Goal: Task Accomplishment & Management: Complete application form

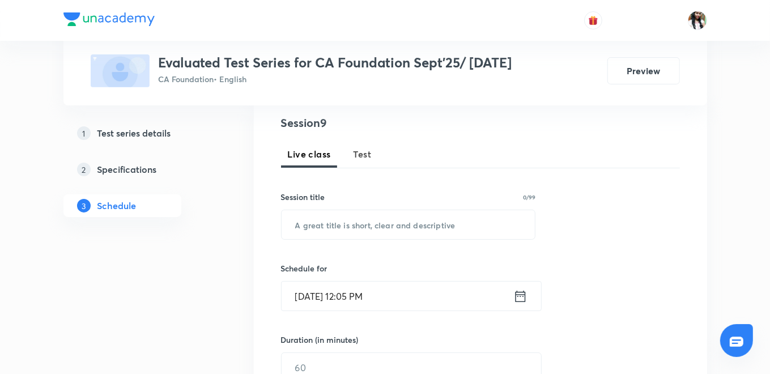
scroll to position [63, 0]
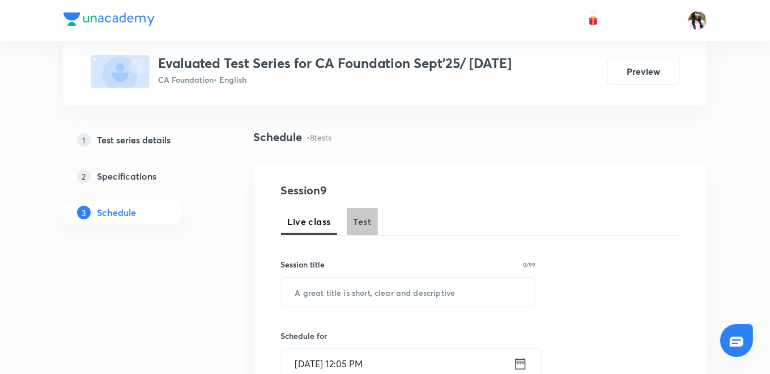
click at [365, 216] on span "Test" at bounding box center [362, 222] width 18 height 14
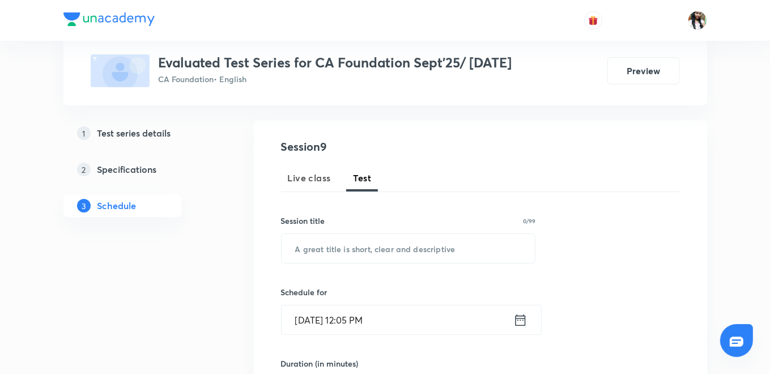
scroll to position [126, 0]
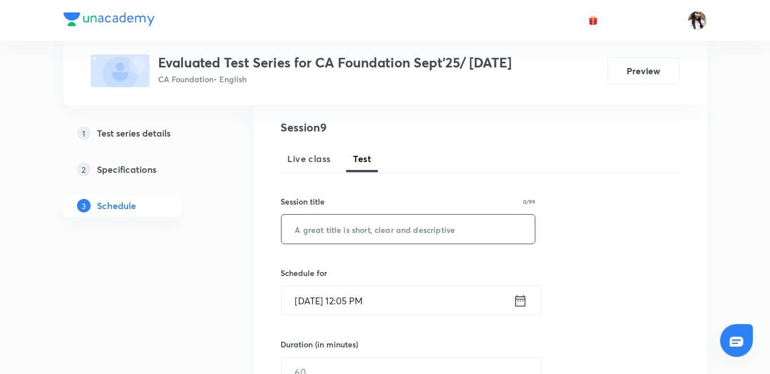
click at [393, 231] on input "text" at bounding box center [409, 229] width 254 height 29
type input "Accounts"
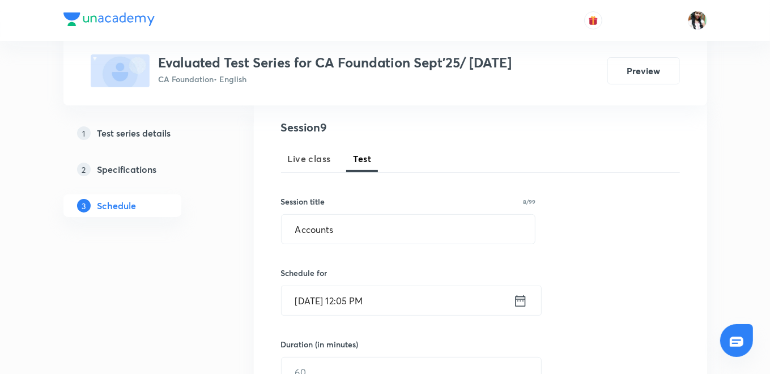
click at [522, 303] on icon at bounding box center [520, 301] width 14 height 16
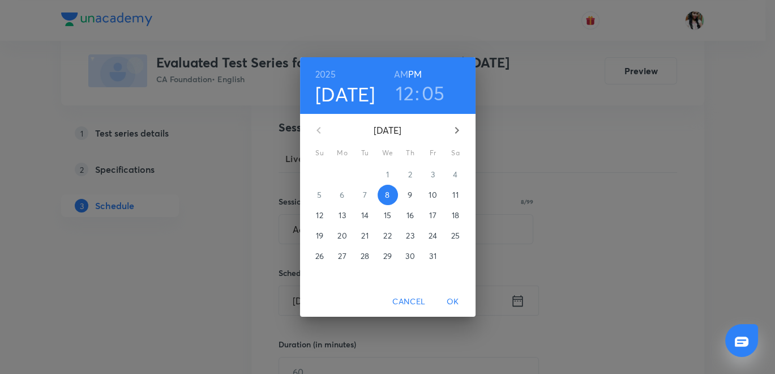
click at [369, 254] on p "28" at bounding box center [365, 255] width 8 height 11
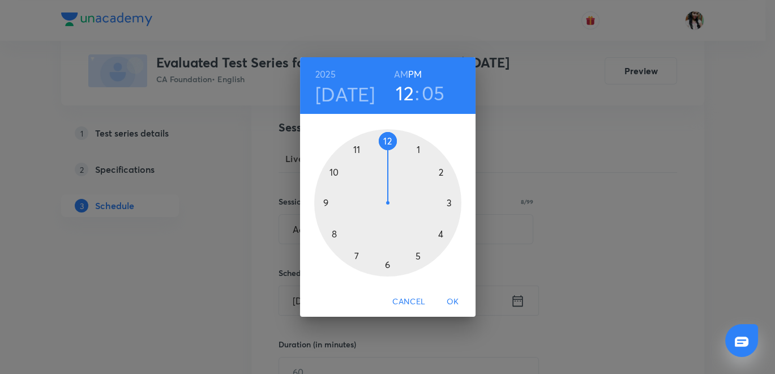
click at [357, 252] on div at bounding box center [387, 202] width 147 height 147
click at [386, 139] on div at bounding box center [387, 202] width 147 height 147
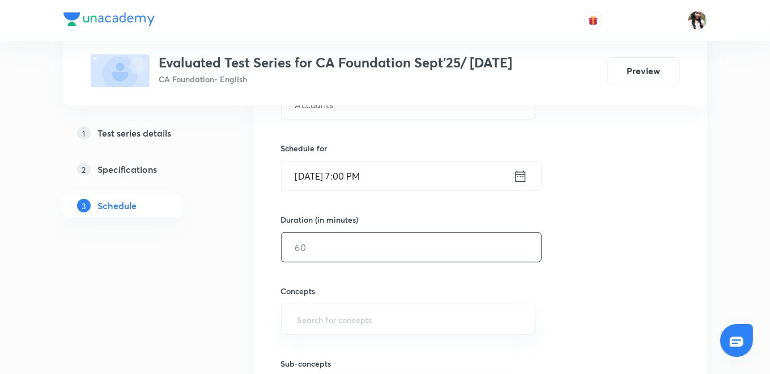
scroll to position [252, 0]
click at [396, 255] on input "text" at bounding box center [411, 246] width 259 height 29
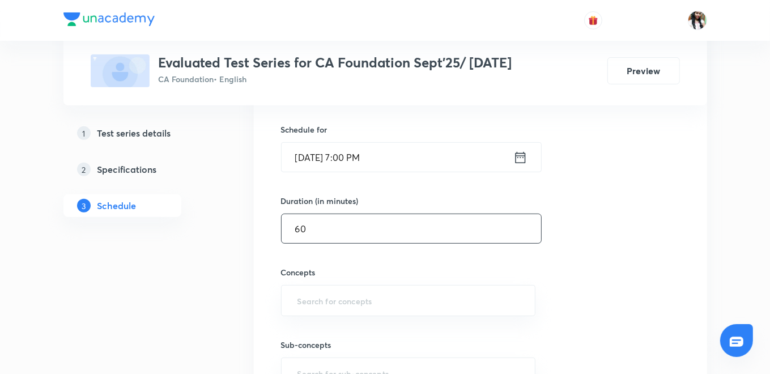
scroll to position [314, 0]
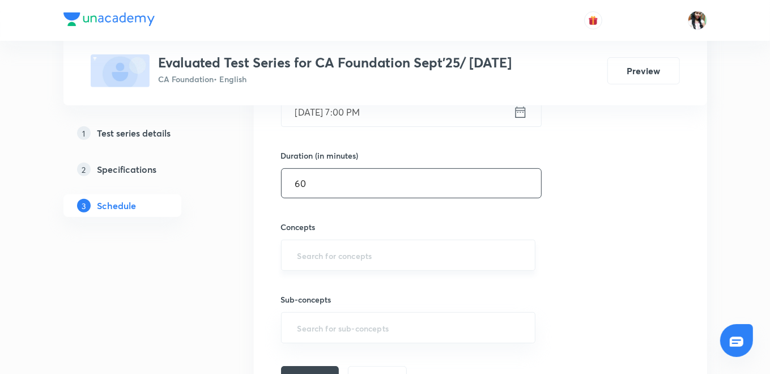
type input "60"
click at [382, 254] on input "text" at bounding box center [408, 255] width 227 height 21
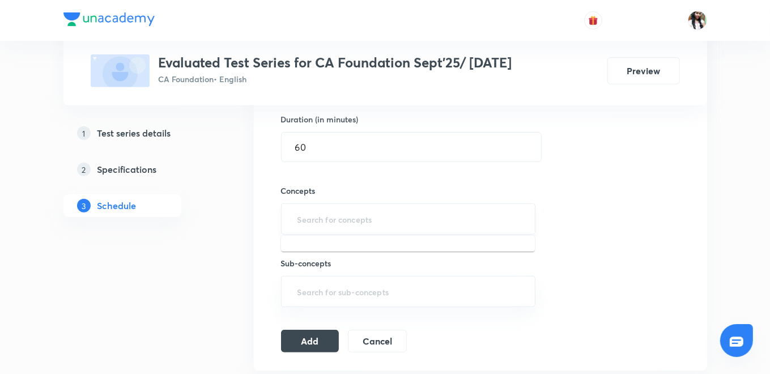
scroll to position [377, 0]
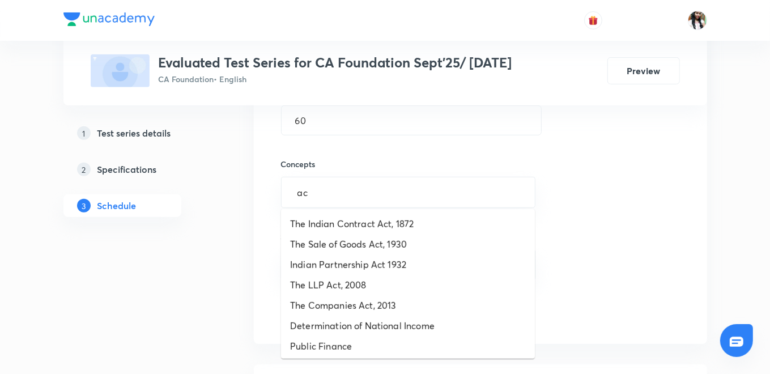
type input "acc"
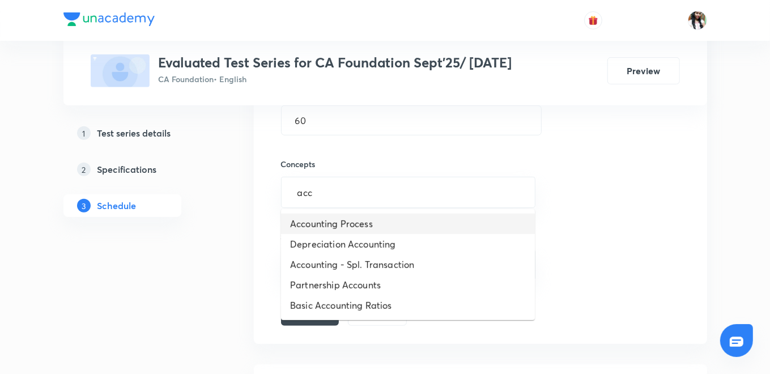
click at [412, 223] on li "Accounting Process" at bounding box center [408, 224] width 254 height 20
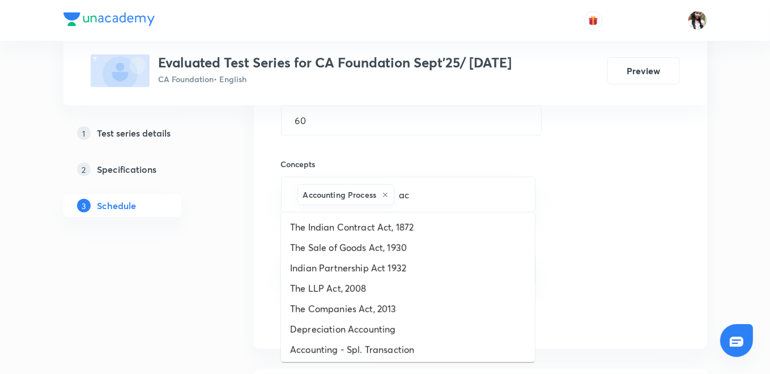
type input "acc"
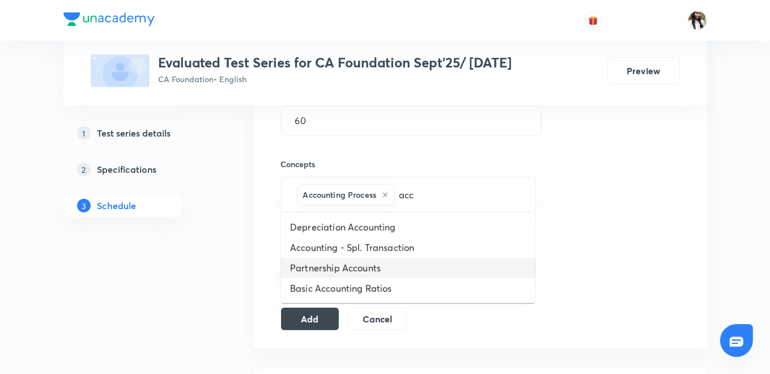
click at [348, 267] on li "Partnership Accounts" at bounding box center [408, 268] width 254 height 20
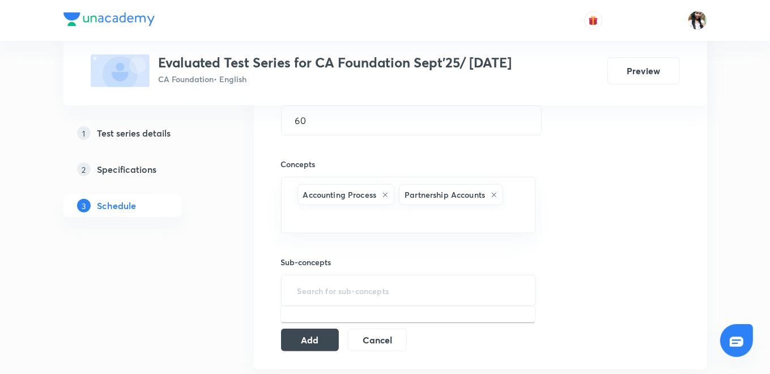
click at [324, 288] on input "text" at bounding box center [408, 290] width 227 height 21
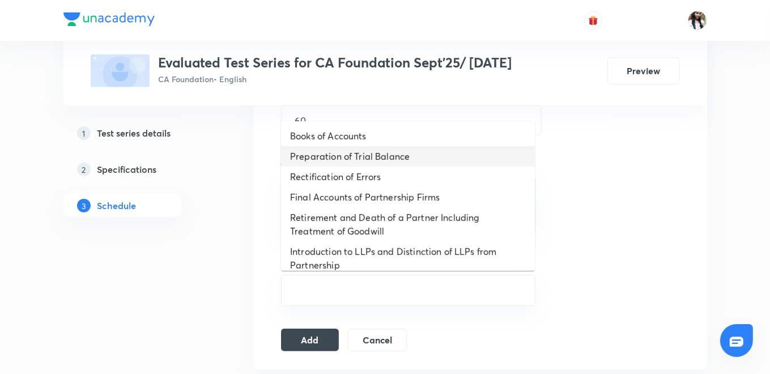
click at [351, 147] on li "Preparation of Trial Balance" at bounding box center [408, 156] width 254 height 20
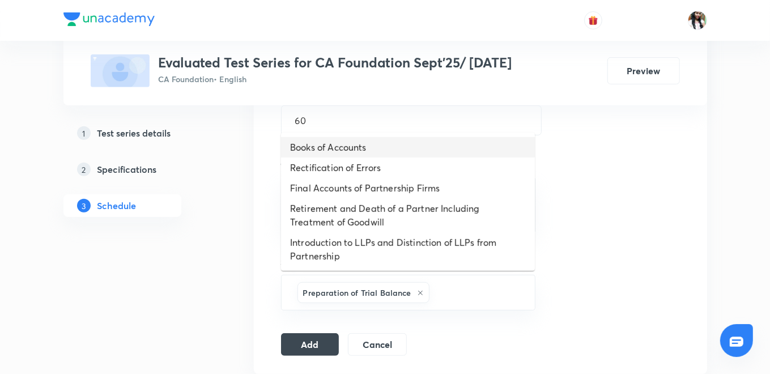
click at [350, 147] on li "Books of Accounts" at bounding box center [408, 147] width 254 height 20
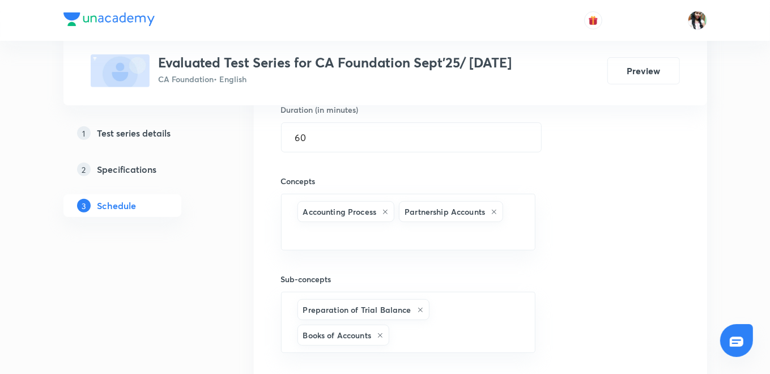
scroll to position [440, 0]
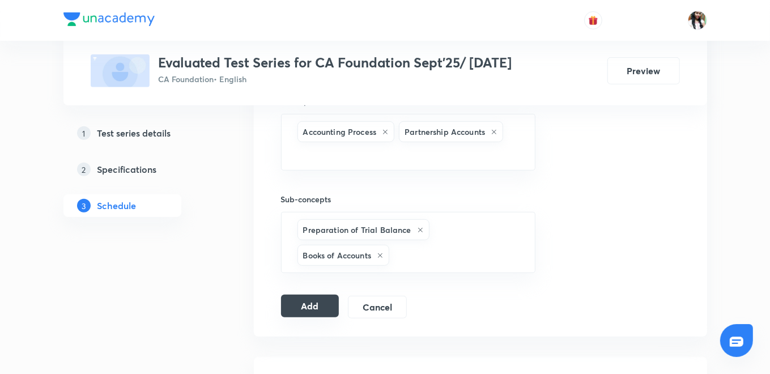
click at [289, 307] on button "Add" at bounding box center [310, 306] width 58 height 23
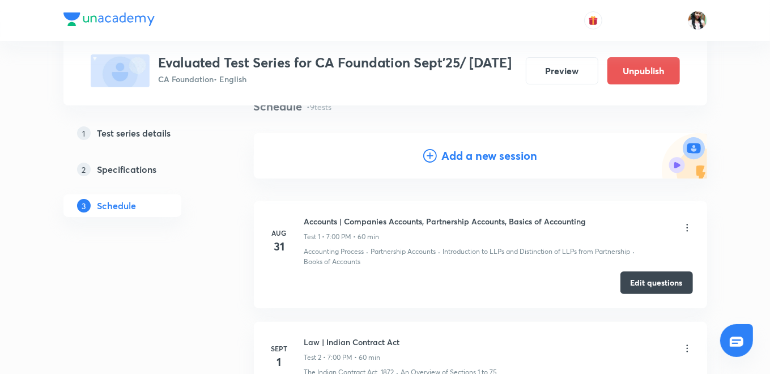
scroll to position [0, 0]
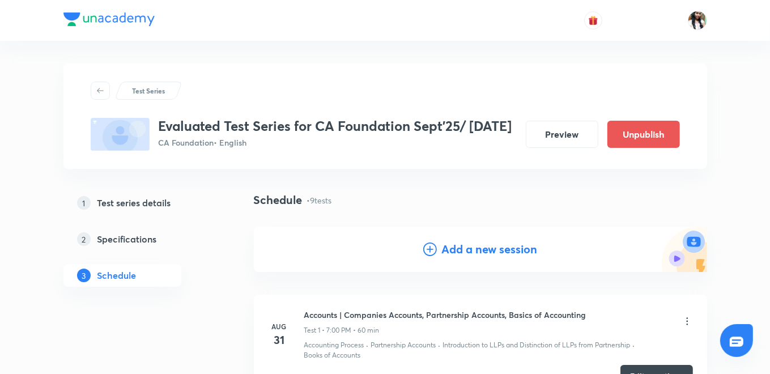
drag, startPoint x: 455, startPoint y: 252, endPoint x: 455, endPoint y: 231, distance: 20.4
click at [457, 250] on h4 "Add a new session" at bounding box center [489, 249] width 96 height 17
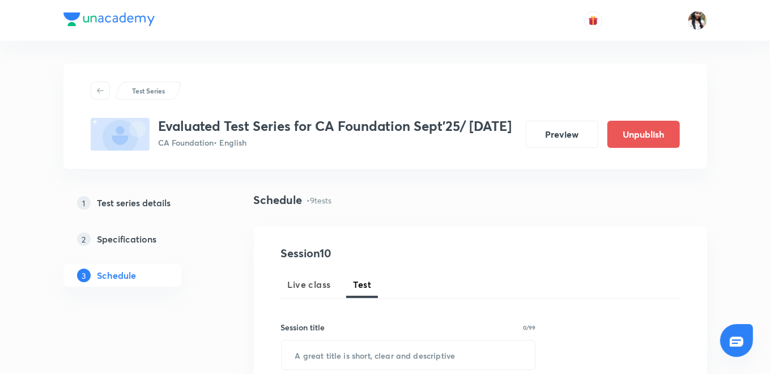
scroll to position [189, 0]
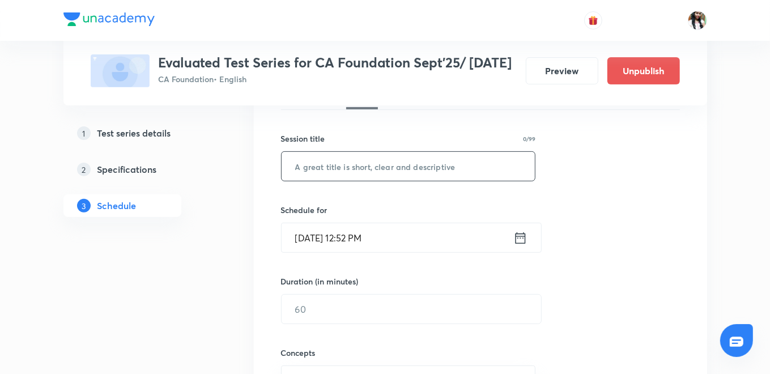
click at [348, 167] on input "text" at bounding box center [409, 166] width 254 height 29
type input "Law"
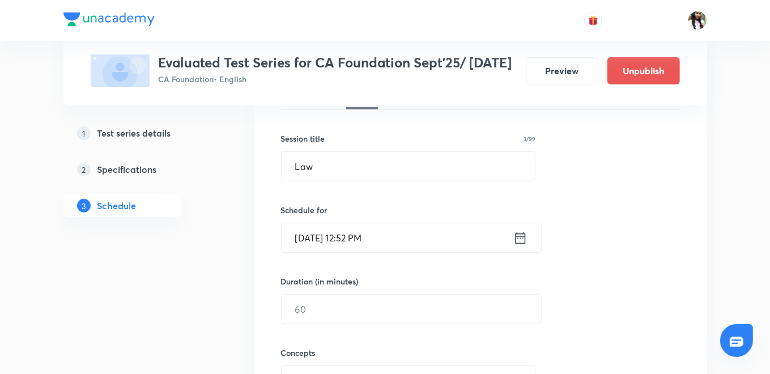
click at [519, 236] on icon at bounding box center [520, 238] width 14 height 16
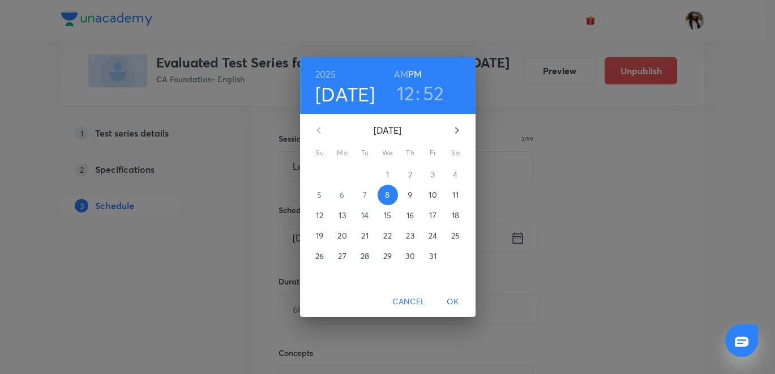
click at [388, 256] on p "29" at bounding box center [387, 255] width 8 height 11
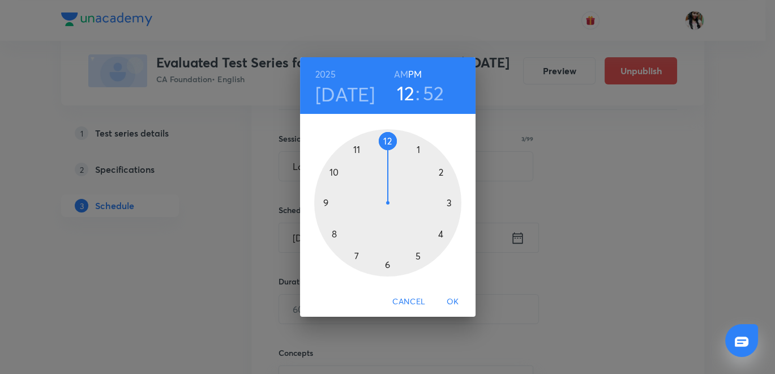
click at [349, 259] on div at bounding box center [387, 202] width 147 height 147
click at [389, 139] on div at bounding box center [387, 202] width 147 height 147
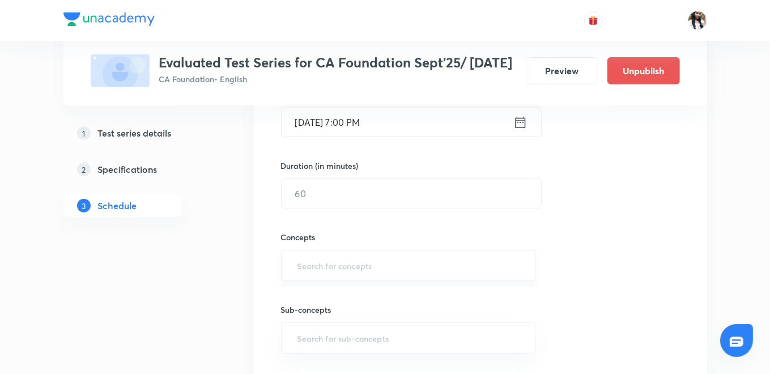
scroll to position [314, 0]
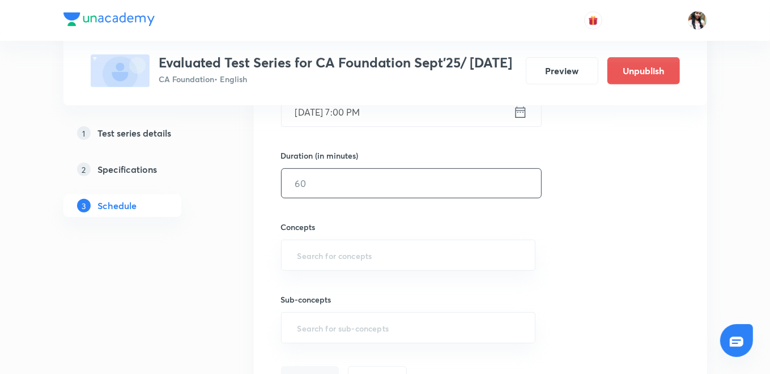
click at [365, 182] on input "text" at bounding box center [411, 183] width 259 height 29
type input "60"
click at [372, 253] on input "text" at bounding box center [408, 255] width 227 height 21
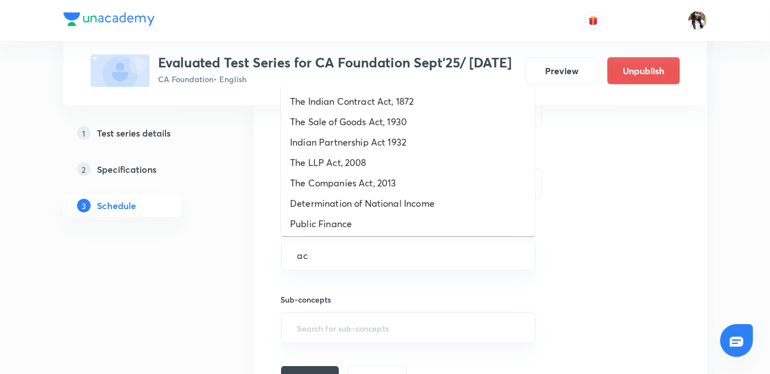
type input "act"
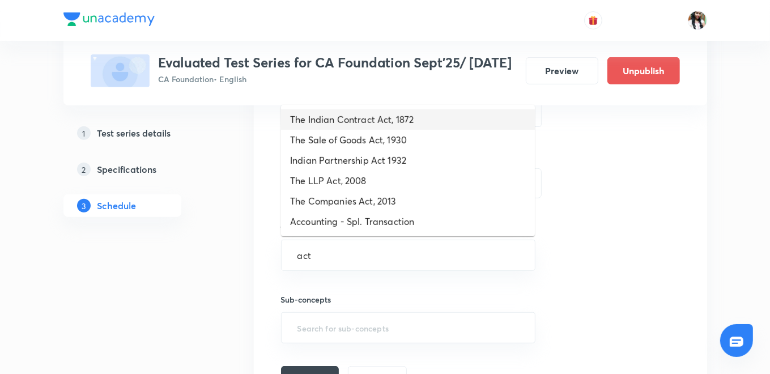
click at [356, 119] on li "The Indian Contract Act, 1872" at bounding box center [408, 119] width 254 height 20
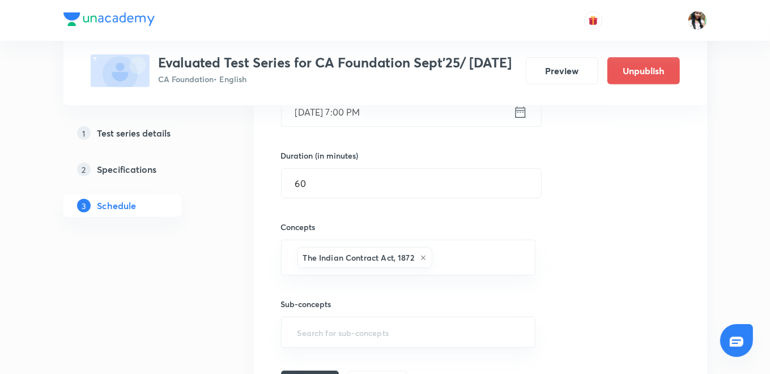
type input "s"
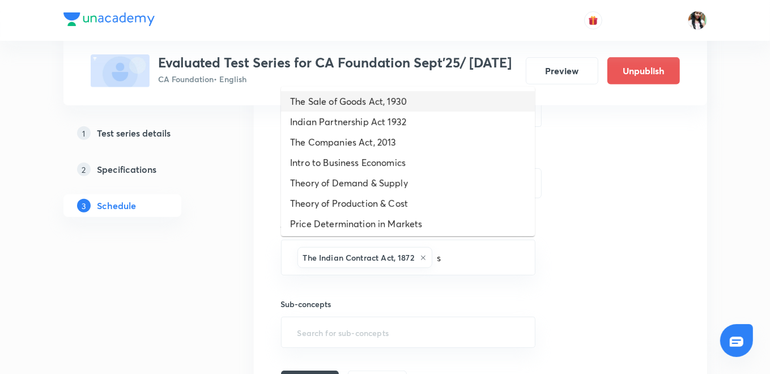
click at [359, 99] on li "The Sale of Goods Act, 1930" at bounding box center [408, 101] width 254 height 20
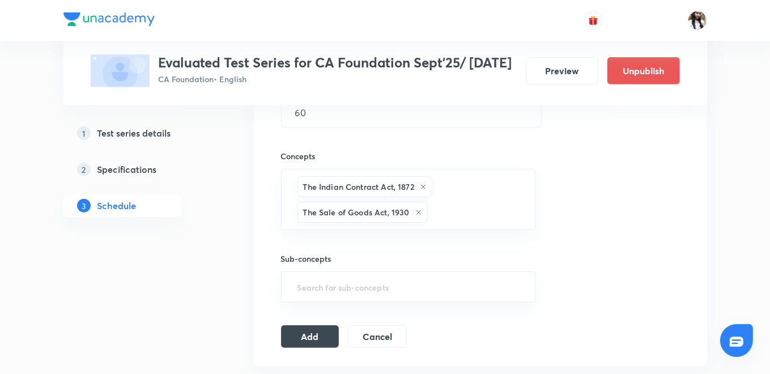
scroll to position [440, 0]
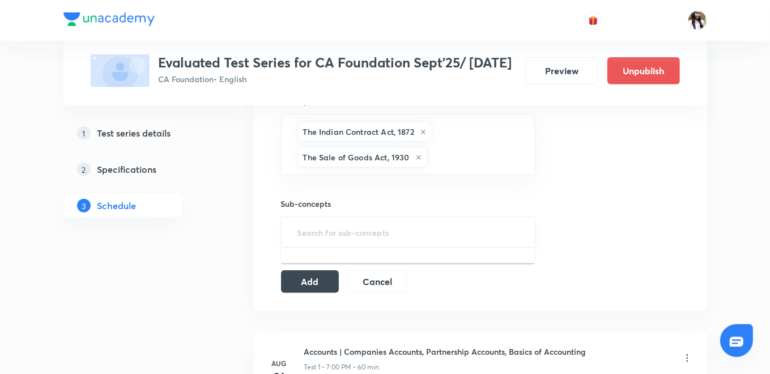
click at [361, 229] on input "text" at bounding box center [408, 231] width 227 height 21
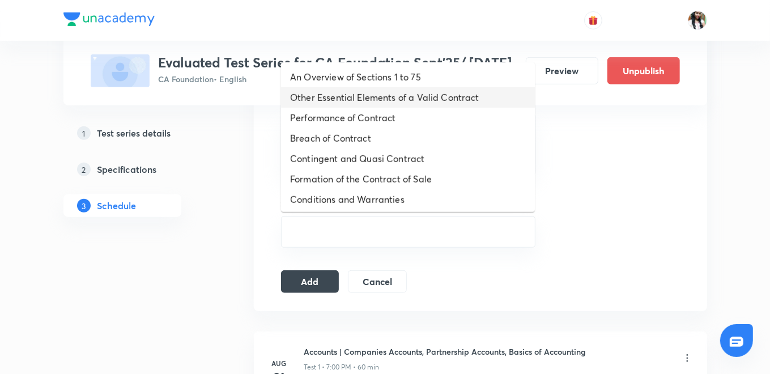
click at [357, 103] on li "Other Essential Elements of a Valid Contract" at bounding box center [408, 97] width 254 height 20
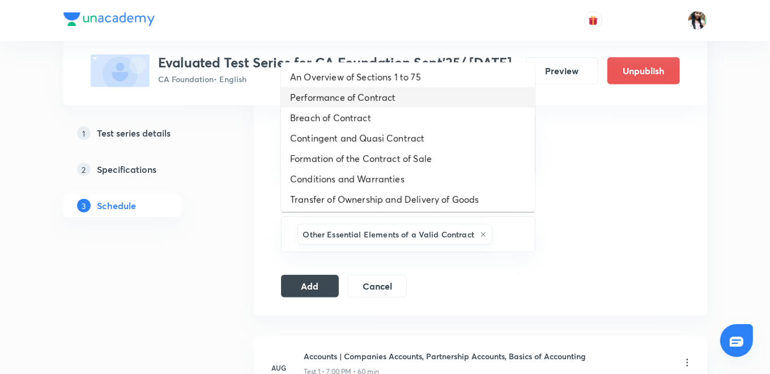
click at [357, 104] on li "Performance of Contract" at bounding box center [408, 97] width 254 height 20
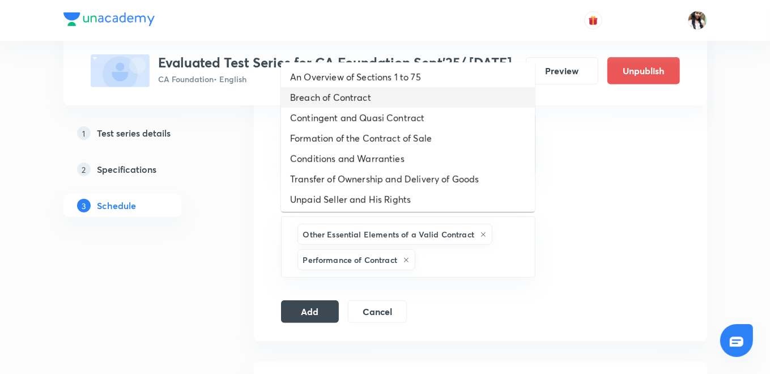
click at [358, 105] on li "Breach of Contract" at bounding box center [408, 97] width 254 height 20
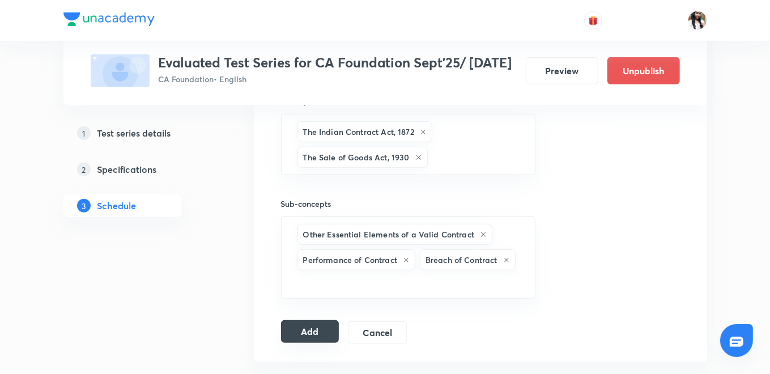
click at [310, 326] on button "Add" at bounding box center [310, 331] width 58 height 23
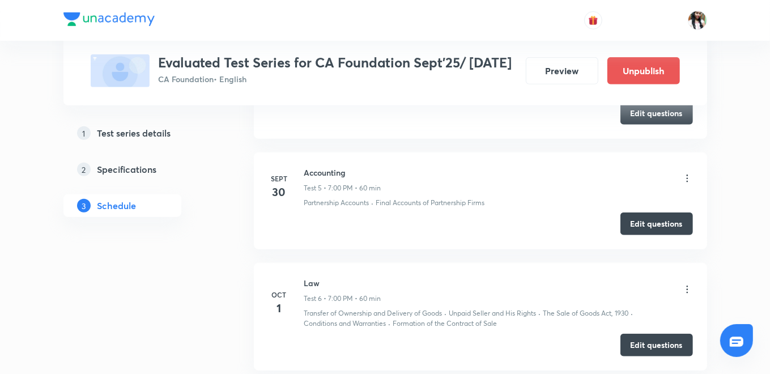
scroll to position [0, 0]
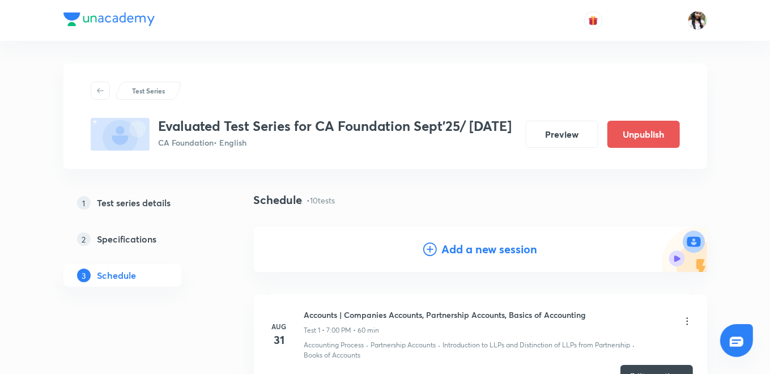
click at [496, 250] on h4 "Add a new session" at bounding box center [489, 249] width 96 height 17
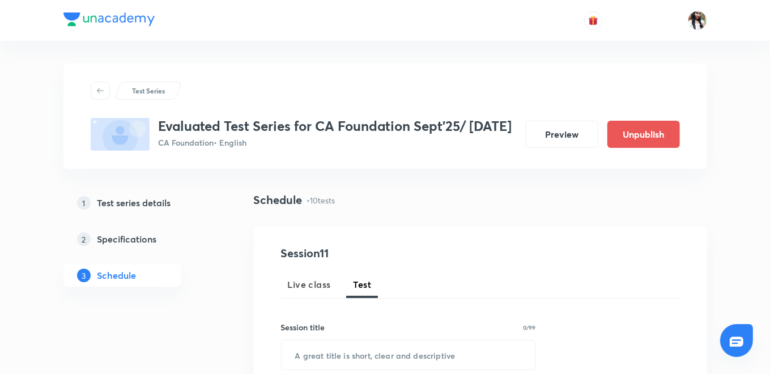
scroll to position [189, 0]
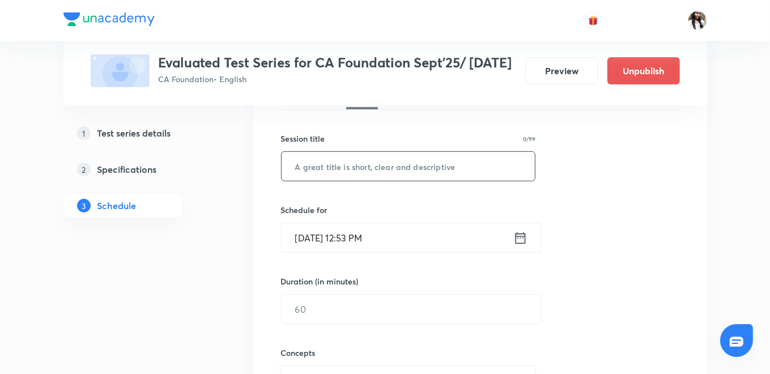
click at [389, 173] on input "text" at bounding box center [409, 166] width 254 height 29
type input "Maths"
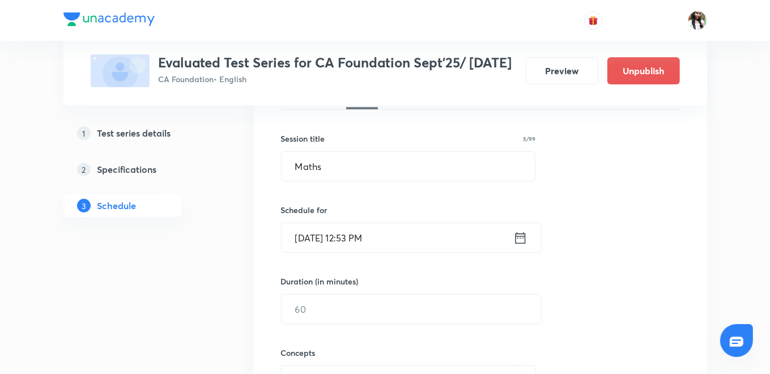
click at [522, 237] on icon at bounding box center [520, 238] width 14 height 16
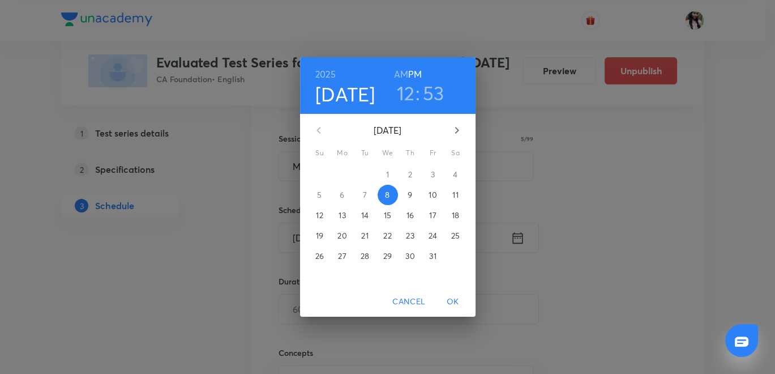
click at [412, 258] on p "30" at bounding box center [410, 255] width 9 height 11
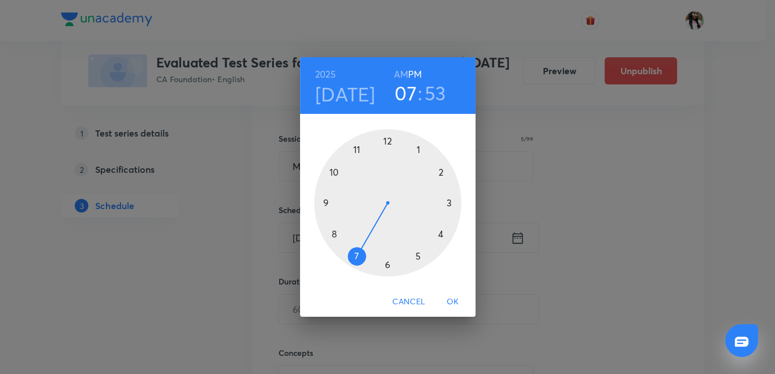
click at [354, 255] on div at bounding box center [387, 202] width 147 height 147
click at [388, 134] on div at bounding box center [387, 202] width 147 height 147
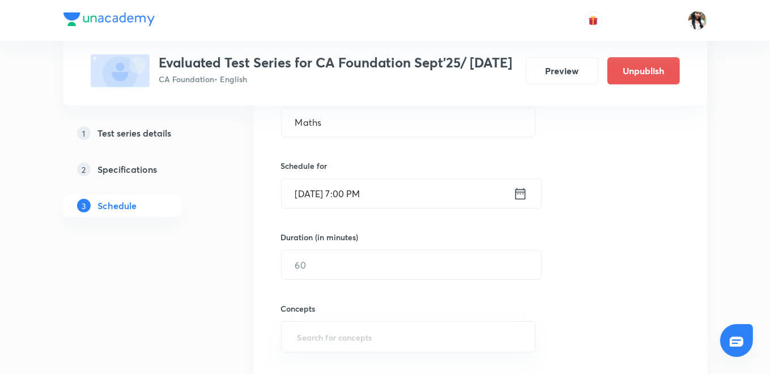
scroll to position [252, 0]
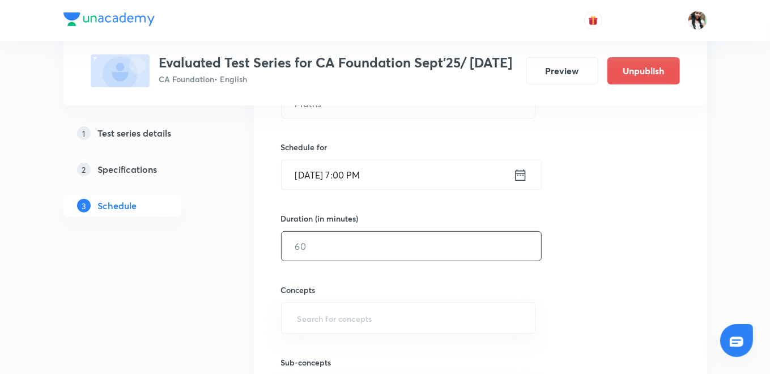
click at [383, 251] on input "text" at bounding box center [411, 246] width 259 height 29
type input "60"
click at [407, 321] on input "text" at bounding box center [408, 318] width 227 height 21
type input "math"
click at [372, 274] on div "Concepts ​" at bounding box center [408, 297] width 255 height 73
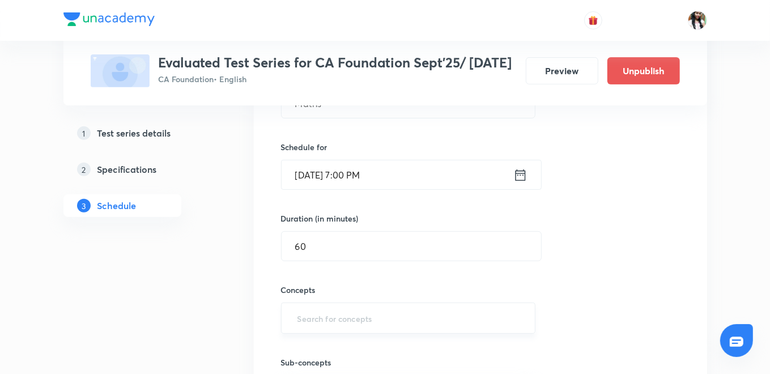
click at [331, 318] on input "text" at bounding box center [408, 318] width 227 height 21
type input "ra"
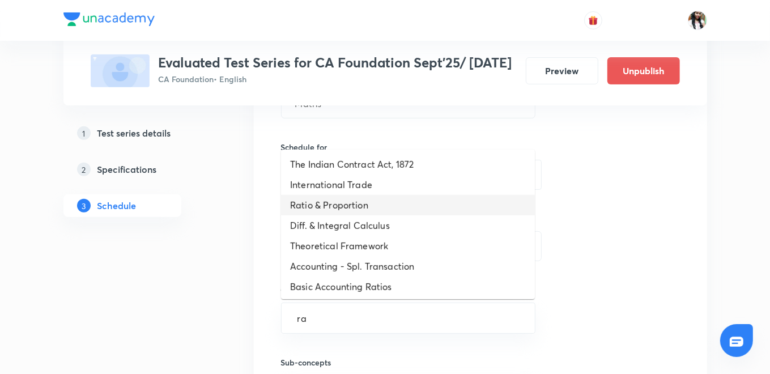
click at [333, 205] on li "Ratio & Proportion" at bounding box center [408, 205] width 254 height 20
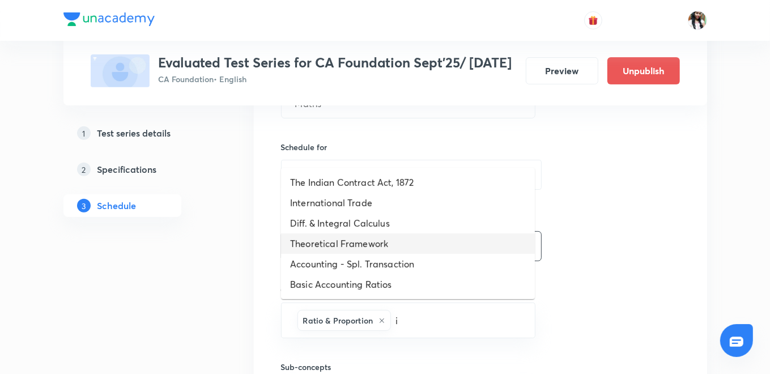
type input "in"
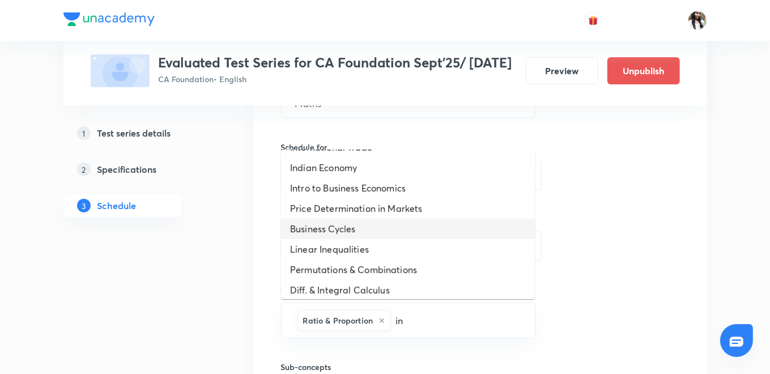
scroll to position [126, 0]
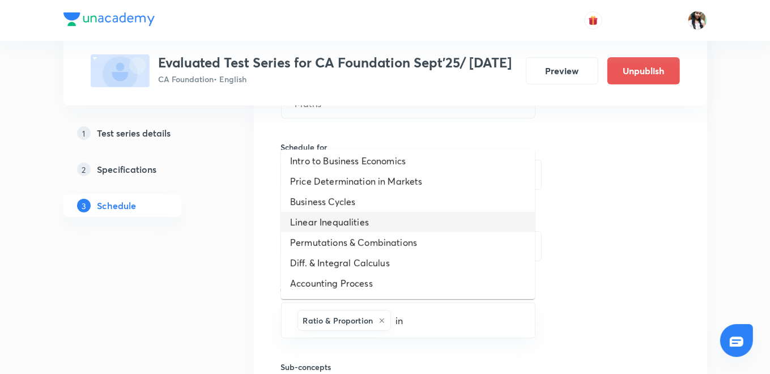
click at [342, 219] on li "Linear Inequalities" at bounding box center [408, 222] width 254 height 20
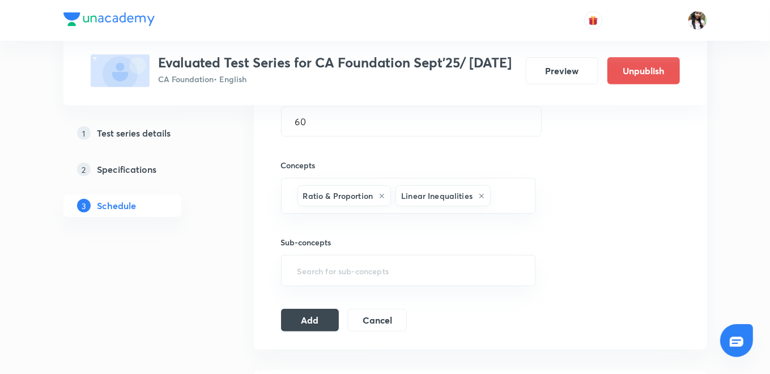
scroll to position [377, 0]
type input "c"
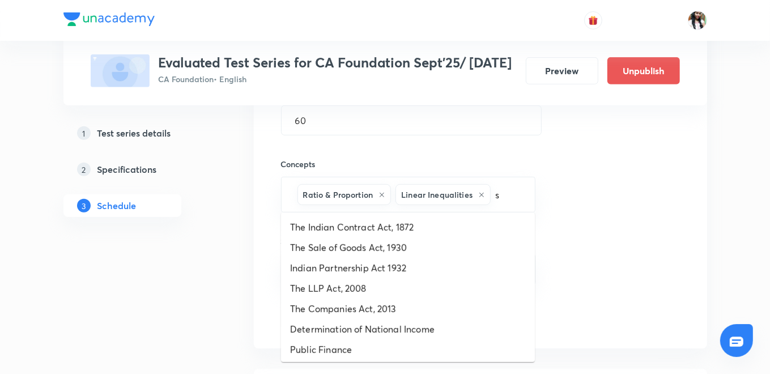
type input "se"
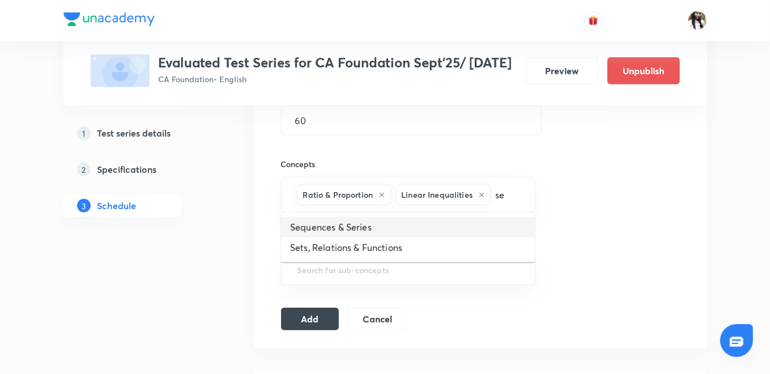
click at [373, 233] on li "Sequences & Series" at bounding box center [408, 227] width 254 height 20
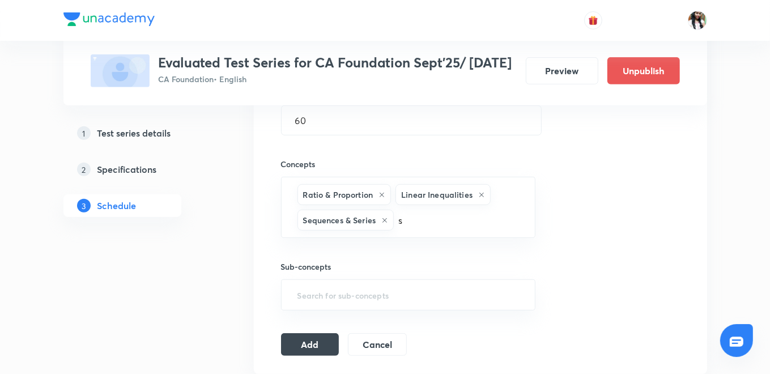
type input "se"
click at [368, 252] on li "Sets, Relations & Functions" at bounding box center [408, 253] width 254 height 20
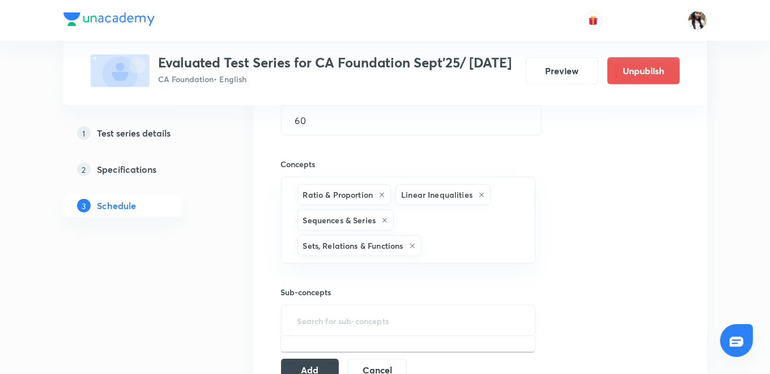
click at [361, 316] on input "text" at bounding box center [408, 320] width 227 height 21
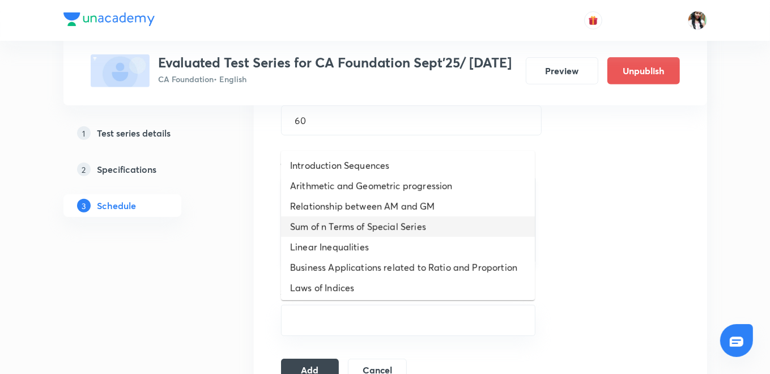
click at [356, 220] on li "Sum of n Terms of Special Series" at bounding box center [408, 226] width 254 height 20
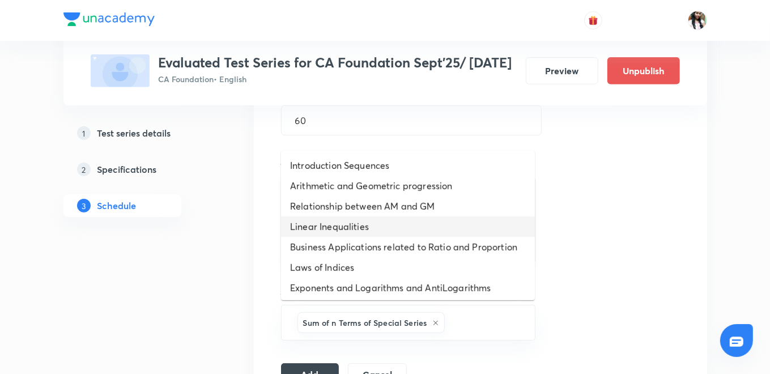
click at [354, 221] on li "Linear Inequalities" at bounding box center [408, 226] width 254 height 20
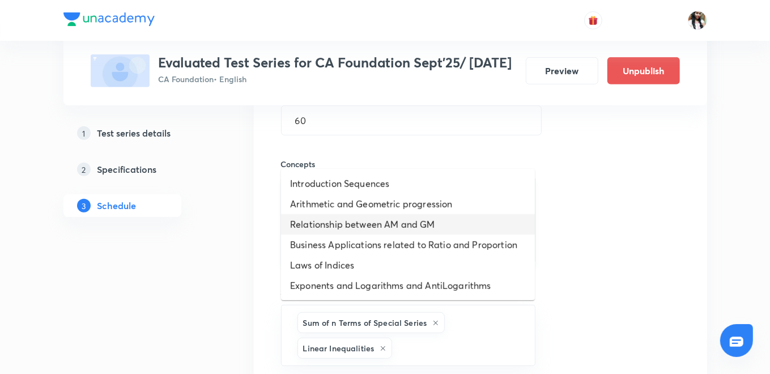
click at [354, 222] on li "Relationship between AM and GM" at bounding box center [408, 224] width 254 height 20
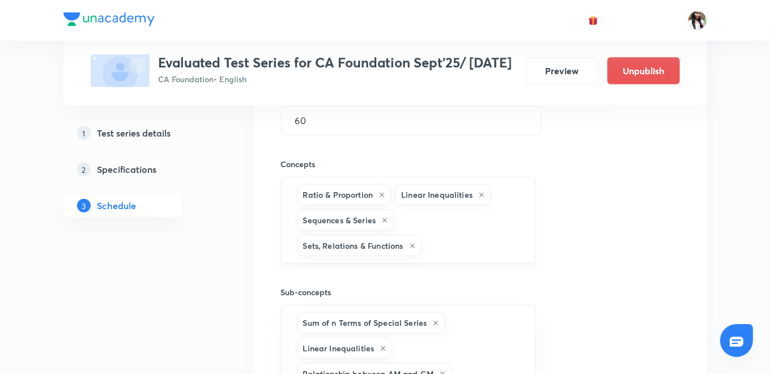
scroll to position [379, 0]
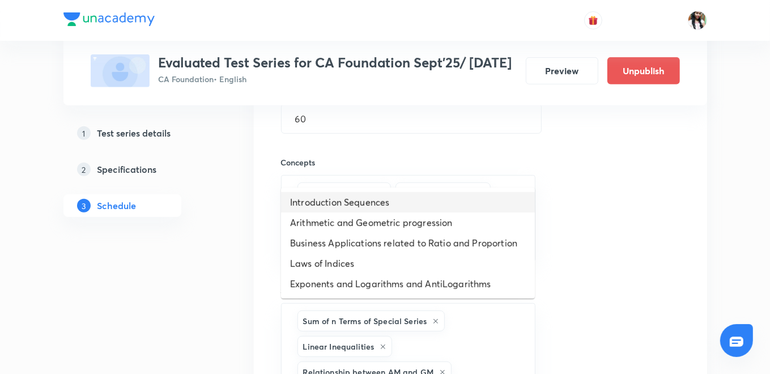
click at [355, 207] on li "Introduction Sequences" at bounding box center [408, 202] width 254 height 20
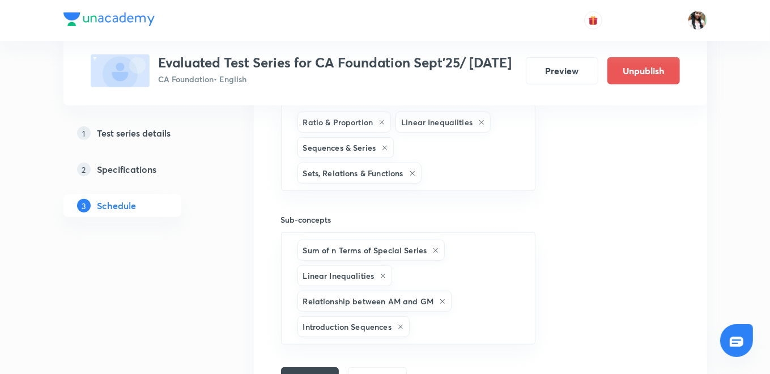
scroll to position [505, 0]
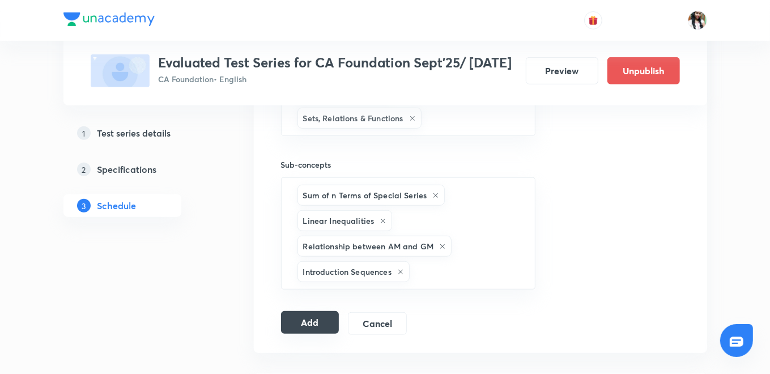
click at [322, 320] on button "Add" at bounding box center [310, 322] width 58 height 23
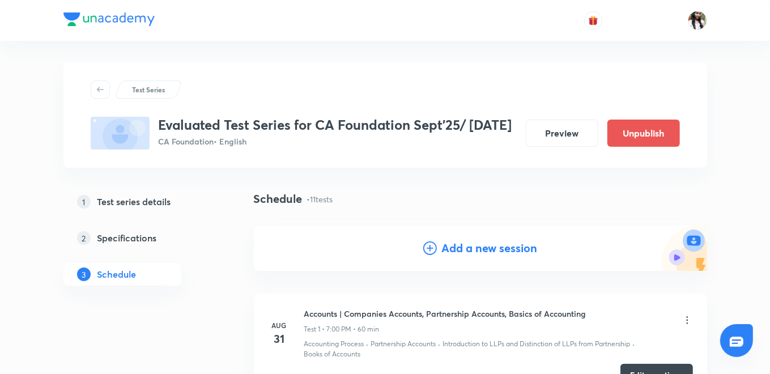
scroll to position [0, 0]
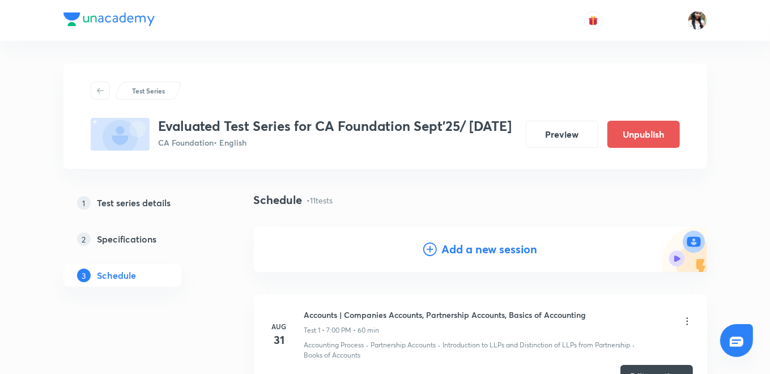
drag, startPoint x: 433, startPoint y: 252, endPoint x: 431, endPoint y: 231, distance: 21.1
click at [434, 252] on icon at bounding box center [430, 249] width 14 height 14
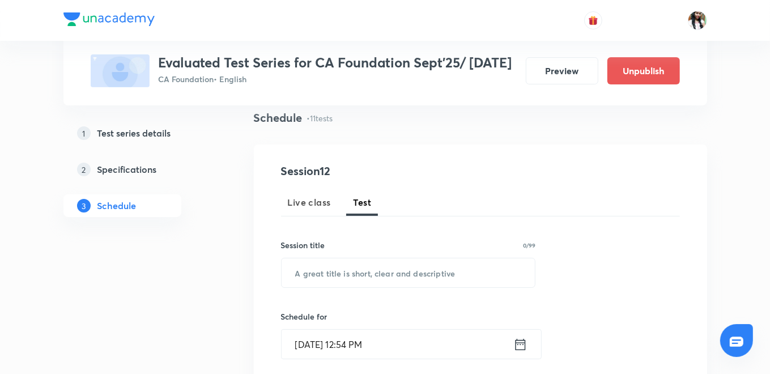
scroll to position [126, 0]
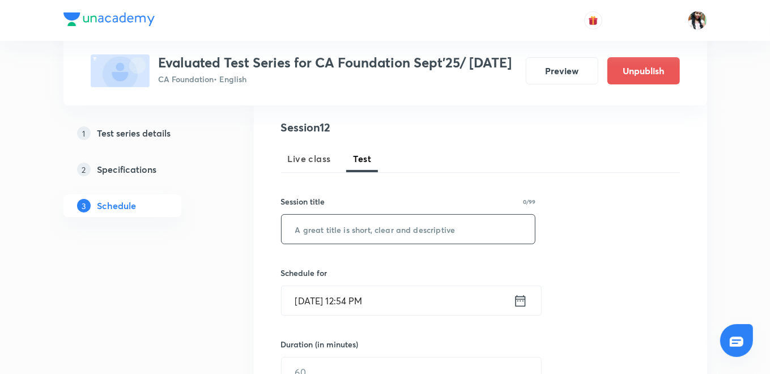
click at [360, 235] on input "text" at bounding box center [409, 229] width 254 height 29
type input "Economics"
click at [523, 295] on icon at bounding box center [520, 300] width 10 height 11
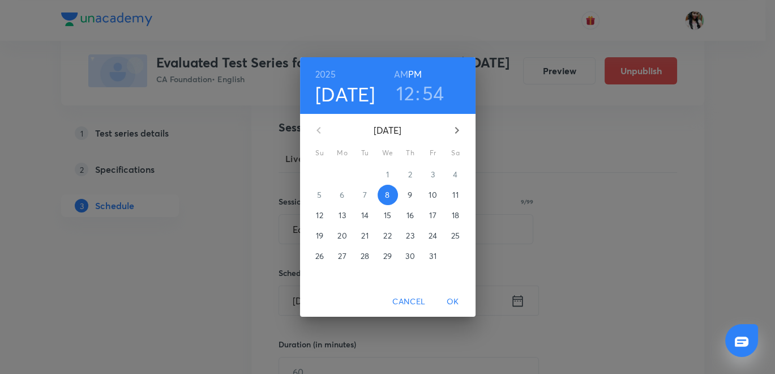
drag, startPoint x: 446, startPoint y: 253, endPoint x: 440, endPoint y: 255, distance: 6.8
click at [443, 254] on div "26 27 28 29 30 31 1" at bounding box center [388, 256] width 176 height 20
click at [433, 259] on p "31" at bounding box center [432, 255] width 7 height 11
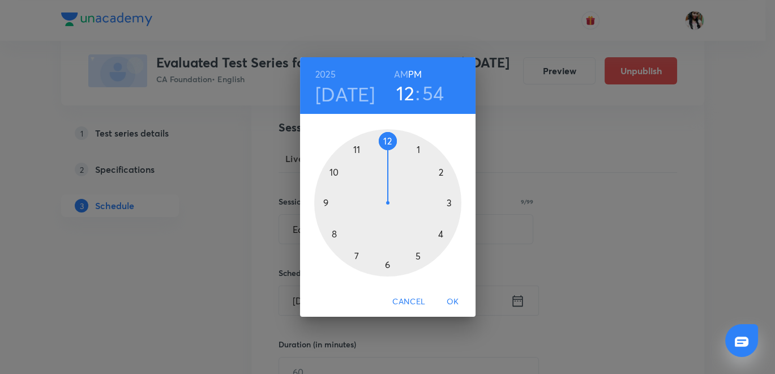
click at [353, 255] on div at bounding box center [387, 202] width 147 height 147
click at [389, 139] on div at bounding box center [387, 202] width 147 height 147
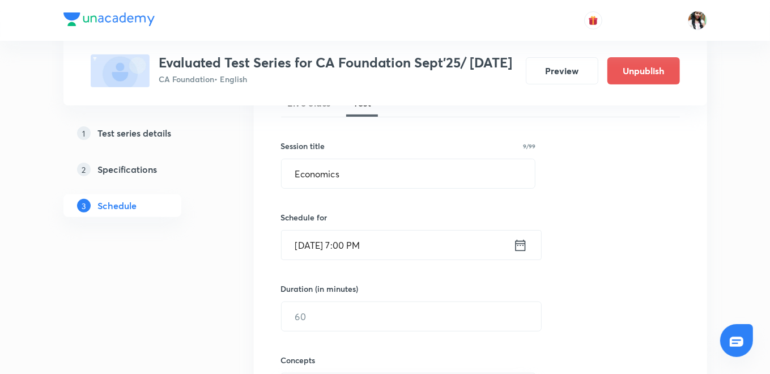
scroll to position [252, 0]
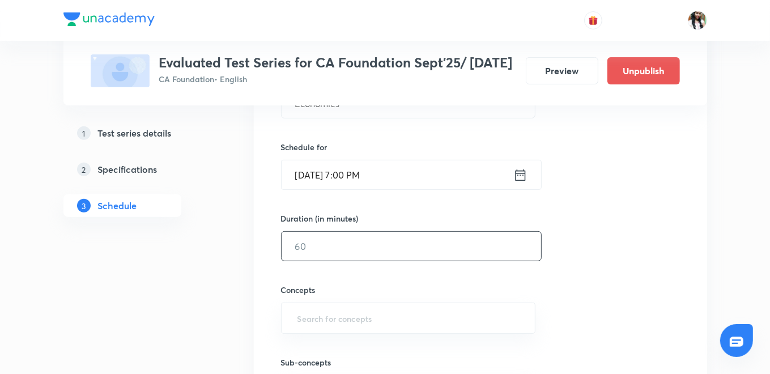
click at [355, 253] on input "text" at bounding box center [411, 246] width 259 height 29
type input "60"
drag, startPoint x: 324, startPoint y: 245, endPoint x: 248, endPoint y: 241, distance: 76.6
drag, startPoint x: 302, startPoint y: 249, endPoint x: 293, endPoint y: 244, distance: 11.2
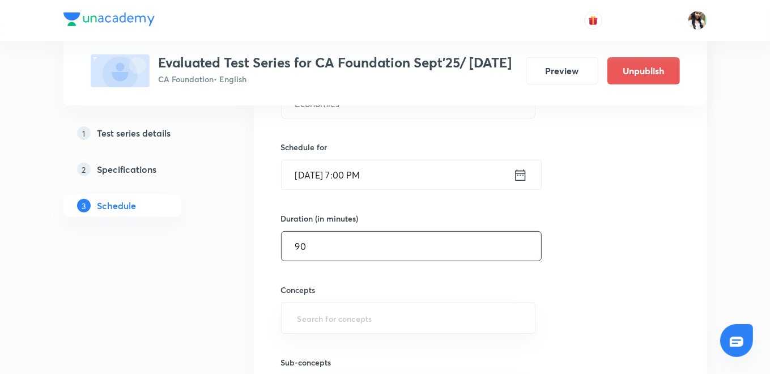
click at [275, 248] on div "Session 12 Live class Test Session title 9/99 Economics ​ Schedule for Oct 31, …" at bounding box center [480, 222] width 453 height 495
click at [406, 196] on div "Session 12 Live class Test Session title 9/99 Economics ​ Schedule for Oct 31, …" at bounding box center [480, 222] width 399 height 458
drag, startPoint x: 327, startPoint y: 244, endPoint x: 267, endPoint y: 242, distance: 60.6
click at [269, 245] on div "Session 12 Live class Test Session title 9/99 Economics ​ Schedule for Oct 31, …" at bounding box center [480, 222] width 453 height 495
type input "60"
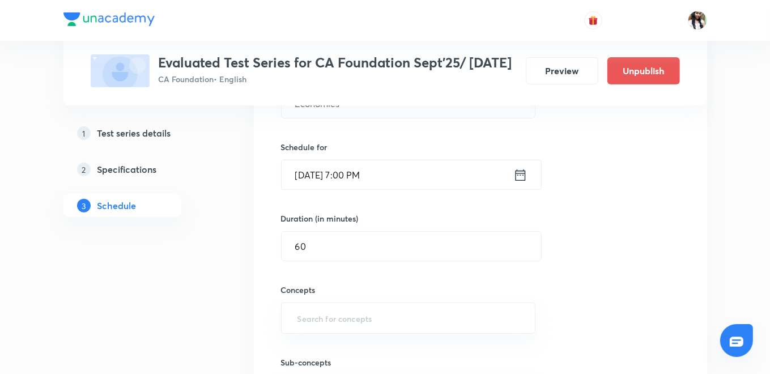
click at [368, 270] on div "Concepts ​" at bounding box center [408, 297] width 255 height 73
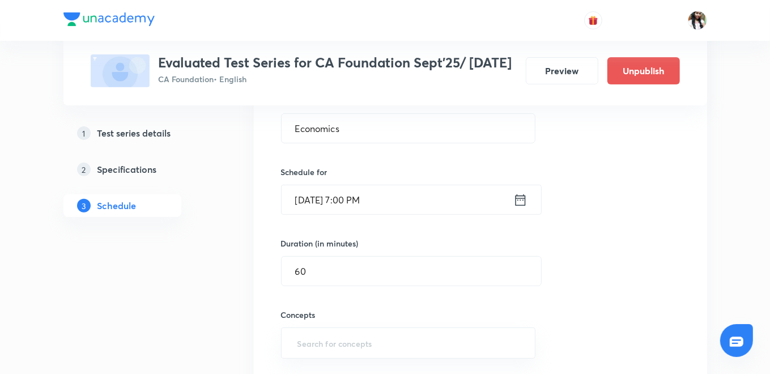
scroll to position [314, 0]
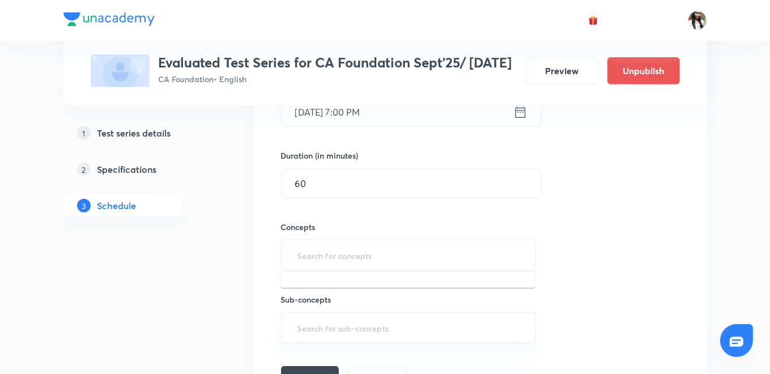
click at [351, 255] on input "text" at bounding box center [408, 255] width 227 height 21
type input "dem"
click at [344, 286] on li "Theory of Demand & Supply" at bounding box center [408, 286] width 254 height 20
type input "the"
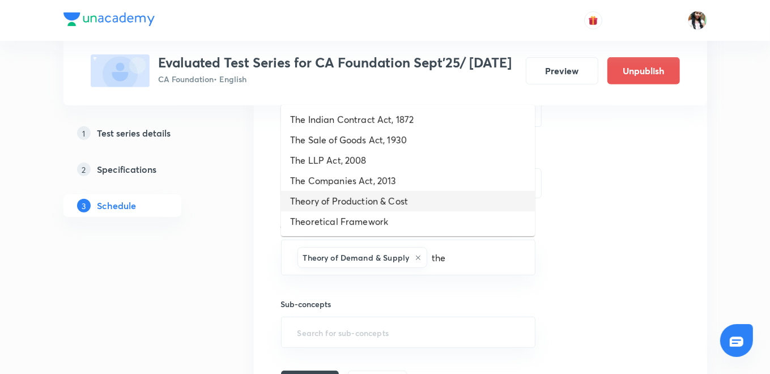
click at [333, 198] on li "Theory of Production & Cost" at bounding box center [408, 201] width 254 height 20
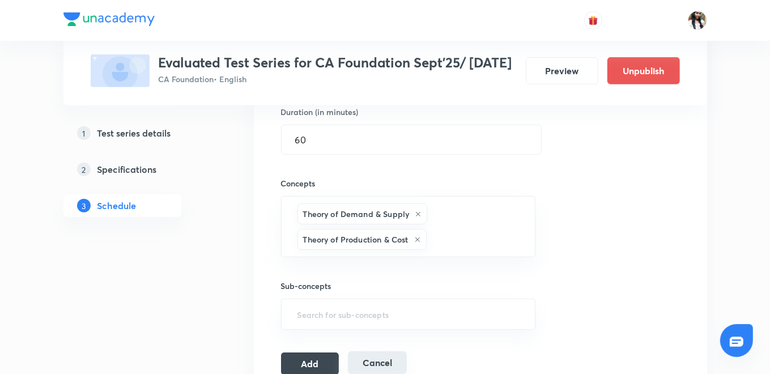
scroll to position [440, 0]
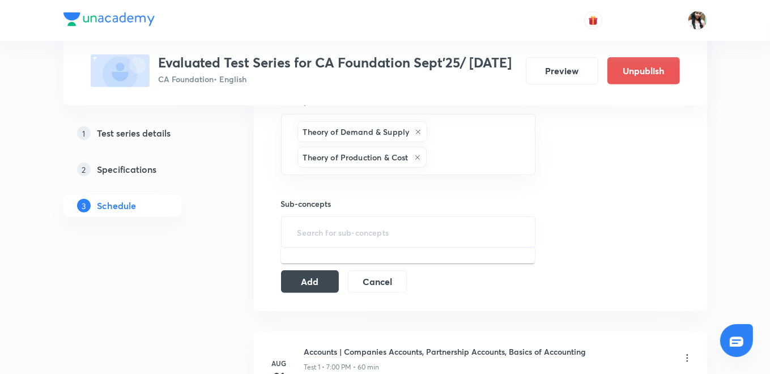
drag, startPoint x: 327, startPoint y: 233, endPoint x: 320, endPoint y: 227, distance: 8.8
click at [327, 232] on input "text" at bounding box center [408, 231] width 227 height 21
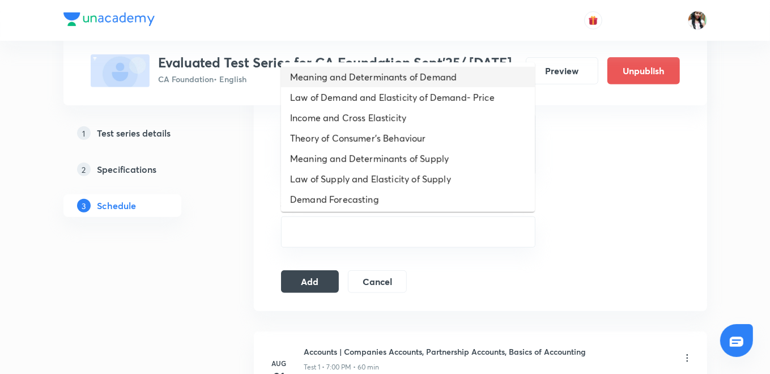
click at [336, 80] on li "Meaning and Determinants of Demand" at bounding box center [408, 77] width 254 height 20
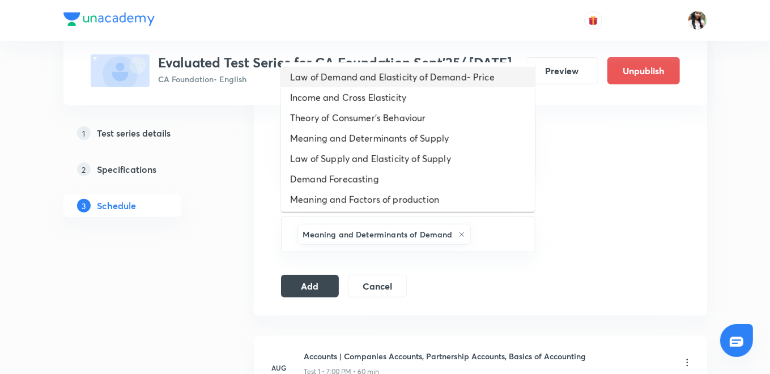
click at [332, 79] on li "Law of Demand and Elasticity of Demand- Price" at bounding box center [408, 77] width 254 height 20
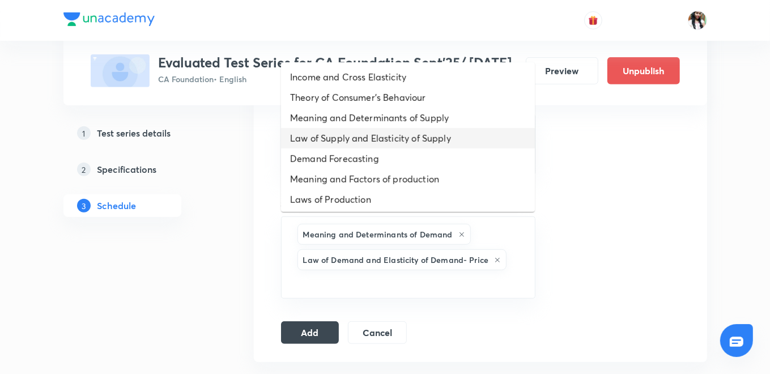
click at [440, 142] on li "Law of Supply and Elasticity of Supply" at bounding box center [408, 138] width 254 height 20
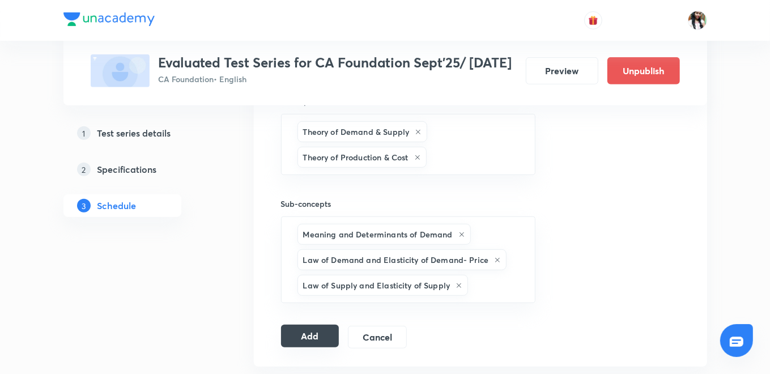
click at [301, 334] on button "Add" at bounding box center [310, 336] width 58 height 23
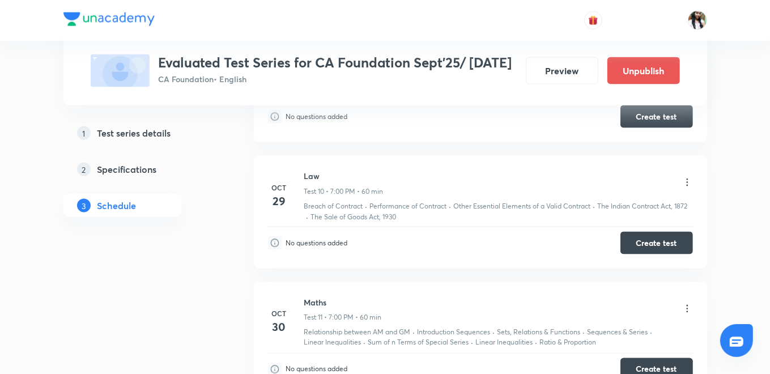
scroll to position [1168, 0]
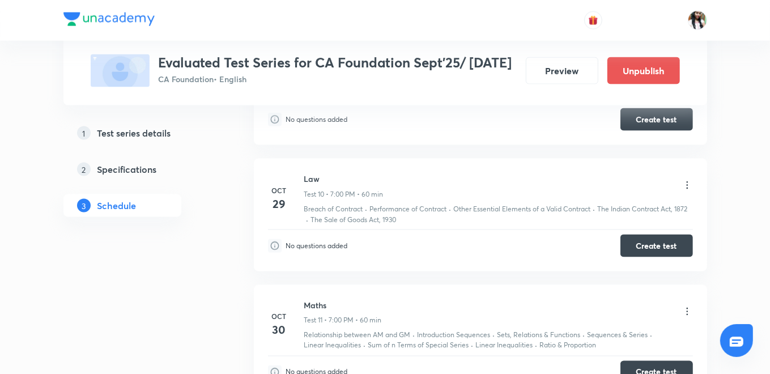
click at [688, 180] on icon at bounding box center [686, 185] width 11 height 11
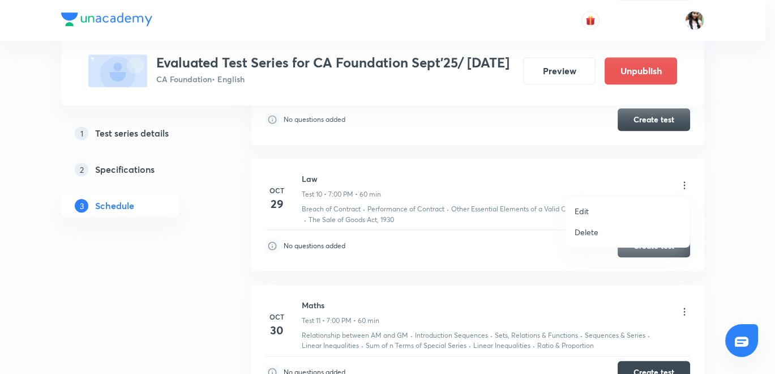
click at [586, 212] on p "Edit" at bounding box center [582, 211] width 14 height 12
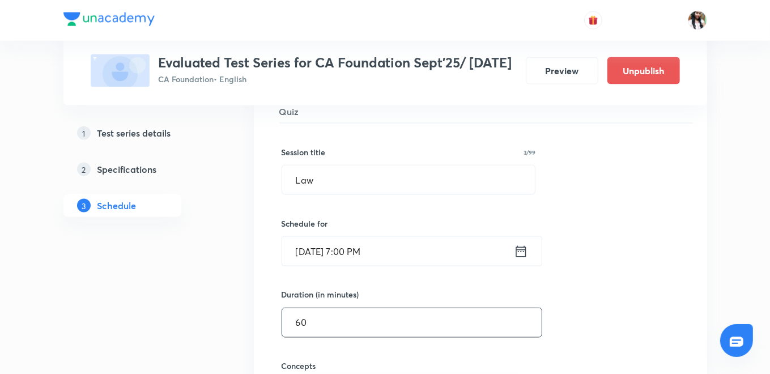
scroll to position [1231, 0]
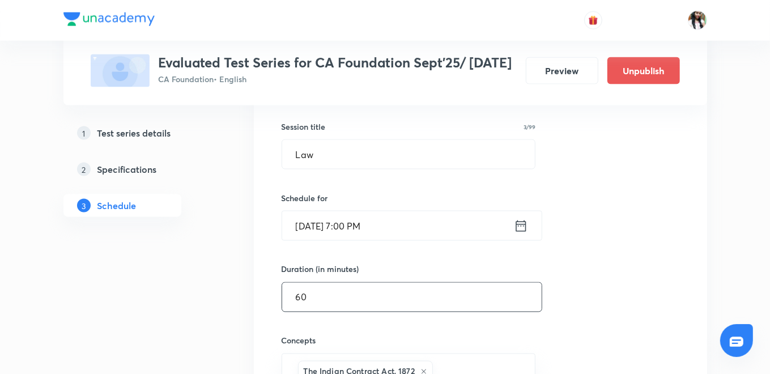
drag, startPoint x: 320, startPoint y: 292, endPoint x: 367, endPoint y: 291, distance: 47.0
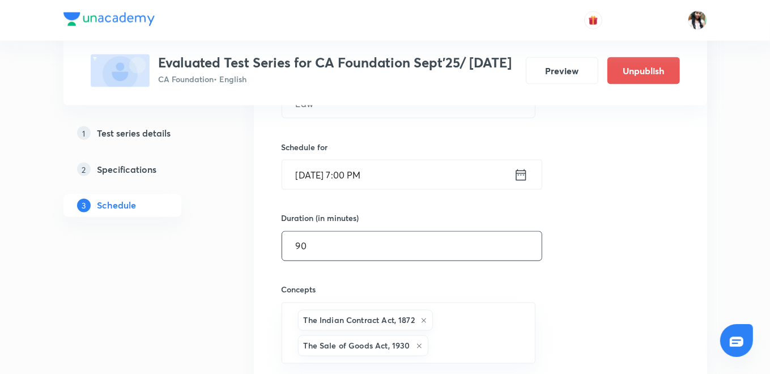
scroll to position [1420, 0]
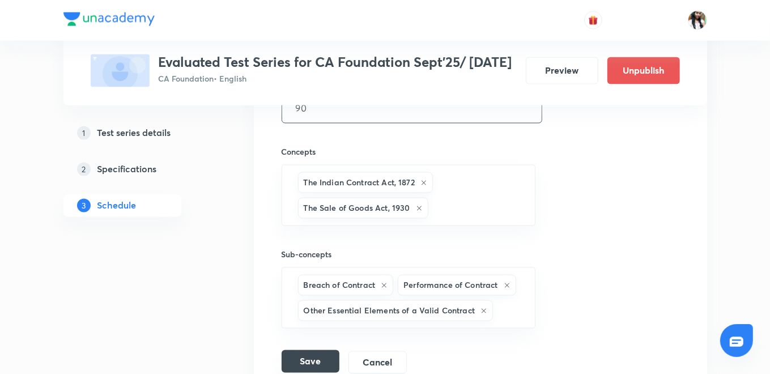
type input "90"
click at [329, 355] on button "Save" at bounding box center [311, 361] width 58 height 23
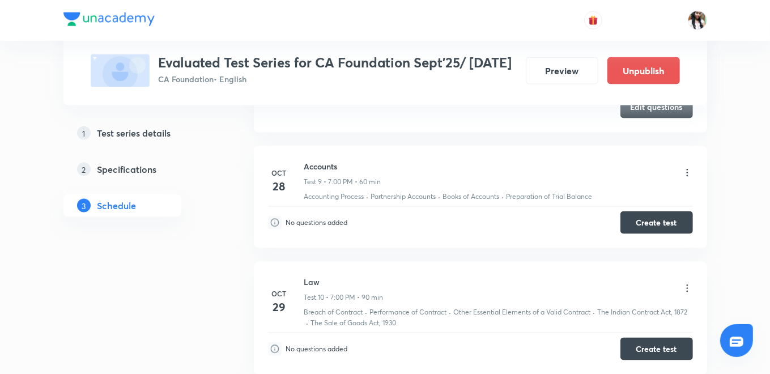
scroll to position [1042, 0]
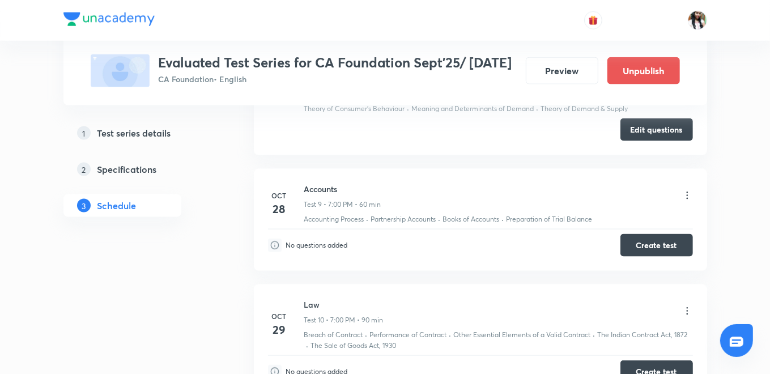
click at [686, 193] on icon at bounding box center [686, 195] width 11 height 11
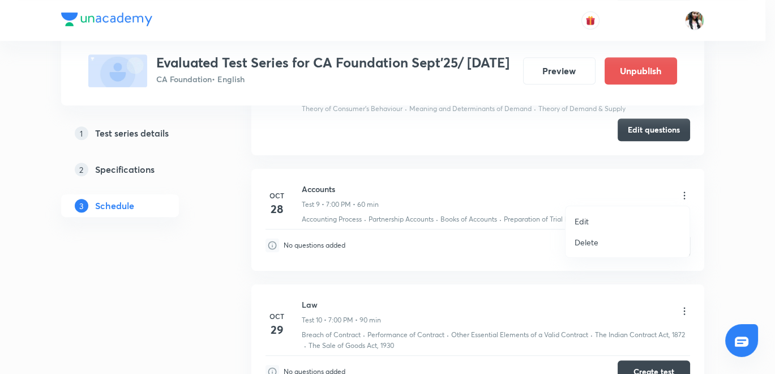
click at [587, 220] on p "Edit" at bounding box center [582, 221] width 14 height 12
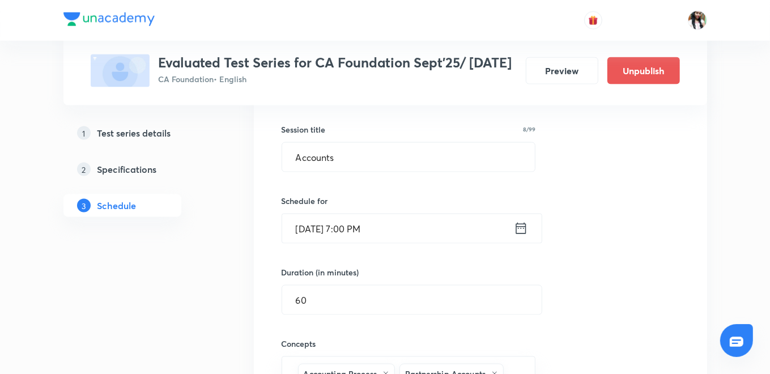
scroll to position [1168, 0]
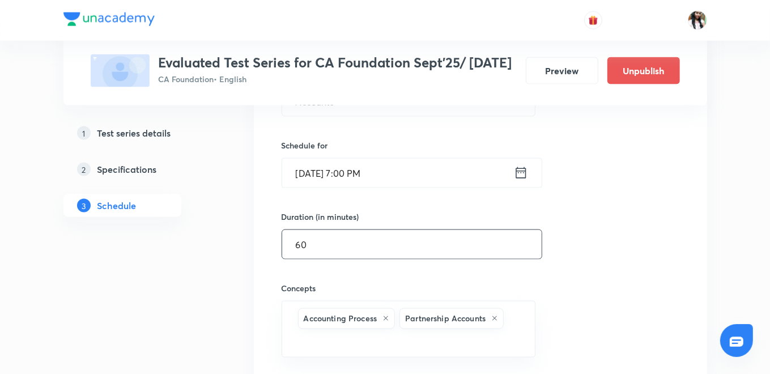
drag, startPoint x: 310, startPoint y: 238, endPoint x: 275, endPoint y: 238, distance: 35.1
click at [275, 238] on div "Accounts Test 9 Accounting Process · Partnership Accounts · Books of Accounts ·…" at bounding box center [480, 250] width 425 height 512
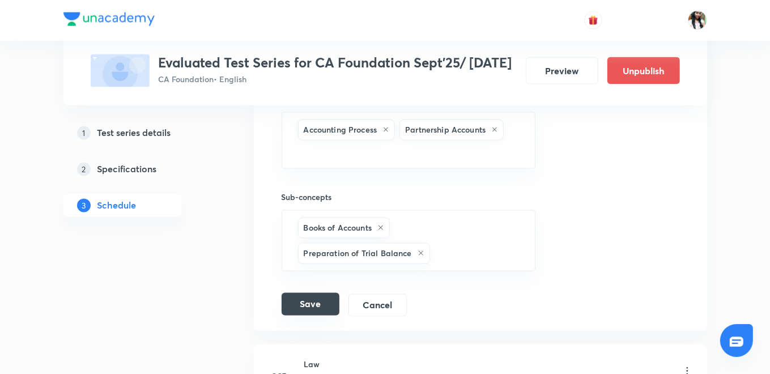
type input "90"
click at [308, 304] on button "Save" at bounding box center [311, 304] width 58 height 23
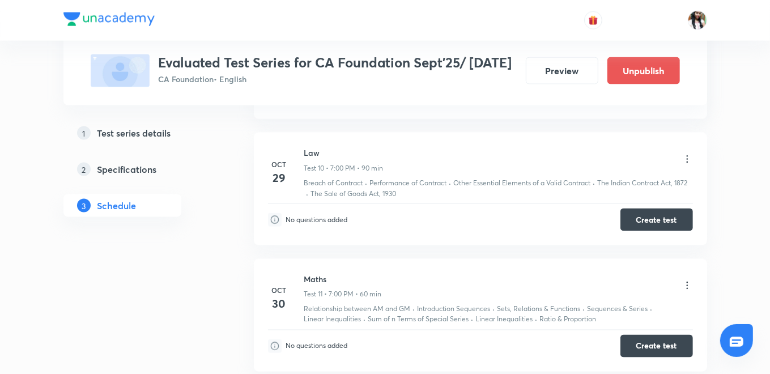
scroll to position [1168, 0]
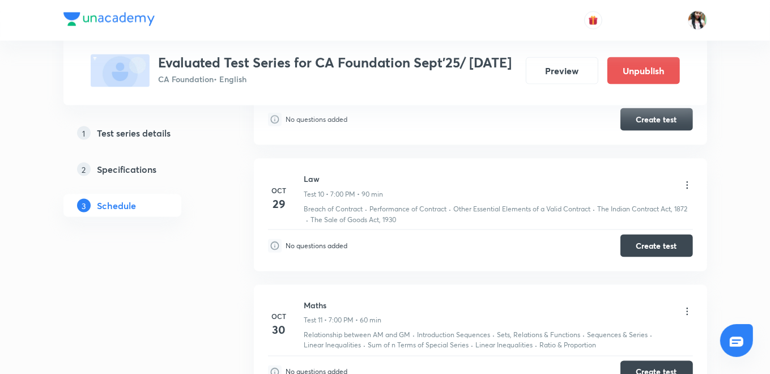
click at [144, 130] on h5 "Test series details" at bounding box center [134, 133] width 74 height 14
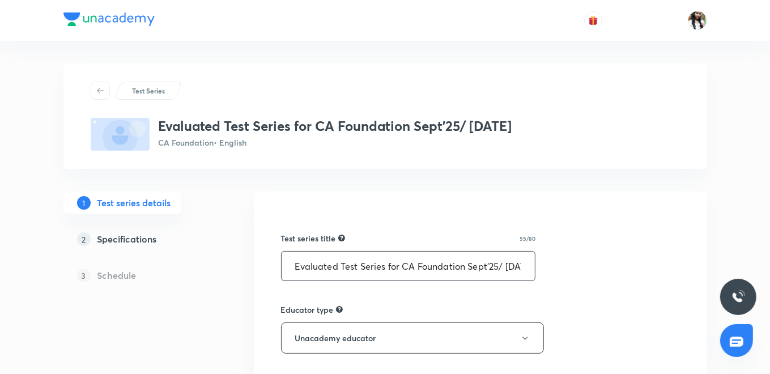
drag, startPoint x: 503, startPoint y: 264, endPoint x: 466, endPoint y: 270, distance: 37.3
click at [466, 270] on input "Evaluated Test Series for CA Foundation Sept'25/ Jan'26" at bounding box center [409, 266] width 254 height 29
type input "Evaluated Test Series for CA Foundation Jan'26/May'26"
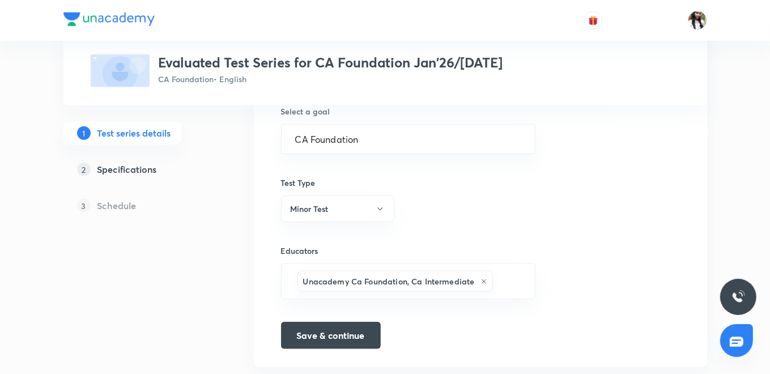
scroll to position [732, 0]
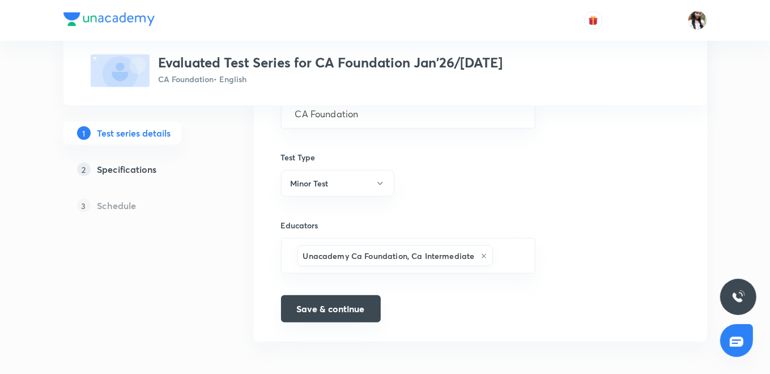
click at [304, 306] on button "Save & continue" at bounding box center [331, 308] width 100 height 27
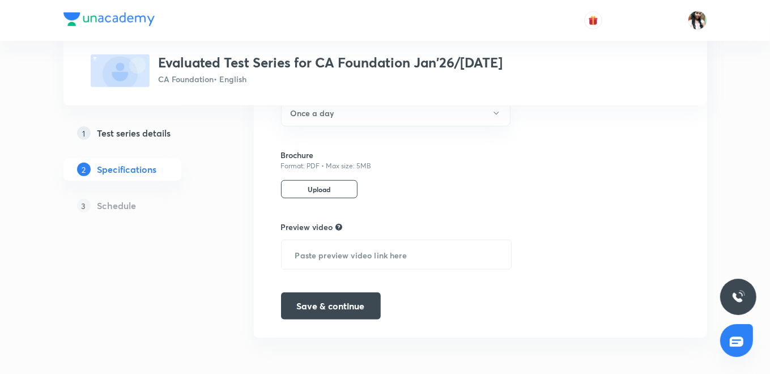
scroll to position [596, 0]
click at [351, 301] on button "Save & continue" at bounding box center [331, 304] width 100 height 27
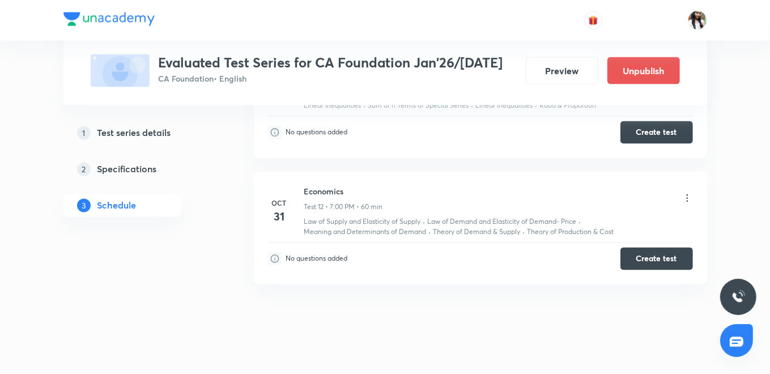
scroll to position [1420, 0]
